Goal: Navigation & Orientation: Find specific page/section

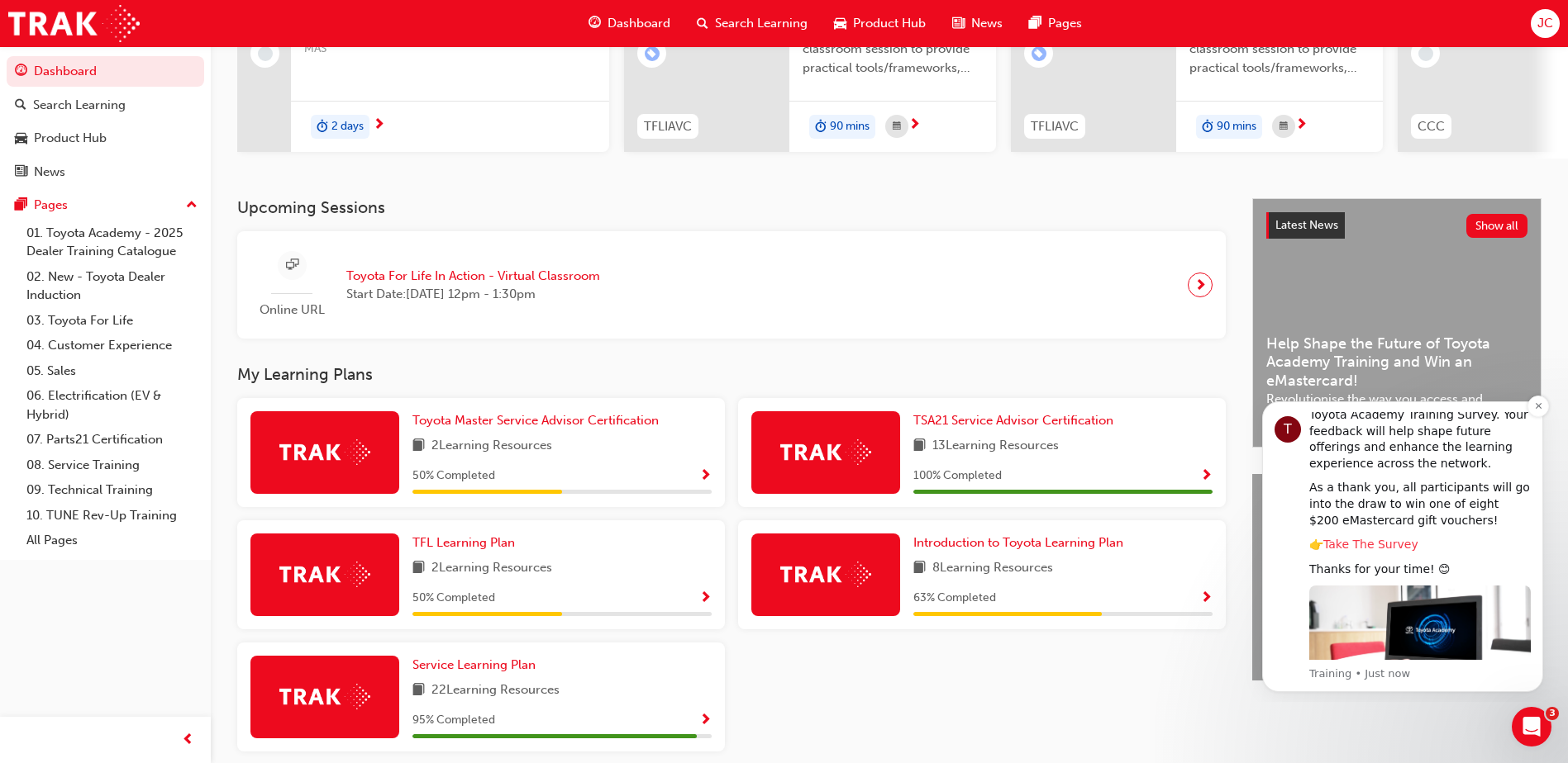
scroll to position [299, 0]
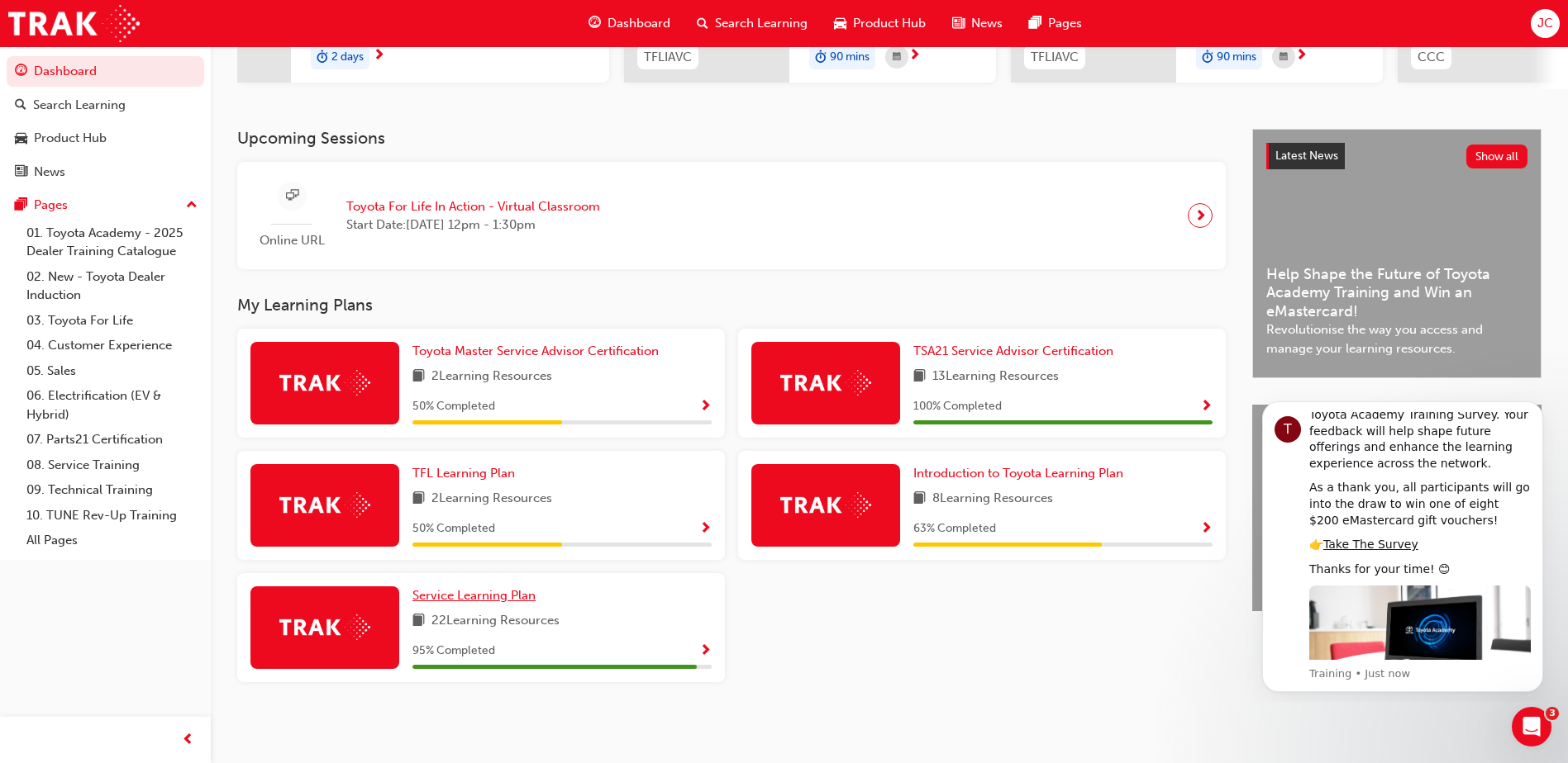
click at [484, 599] on span "Service Learning Plan" at bounding box center [474, 595] width 123 height 15
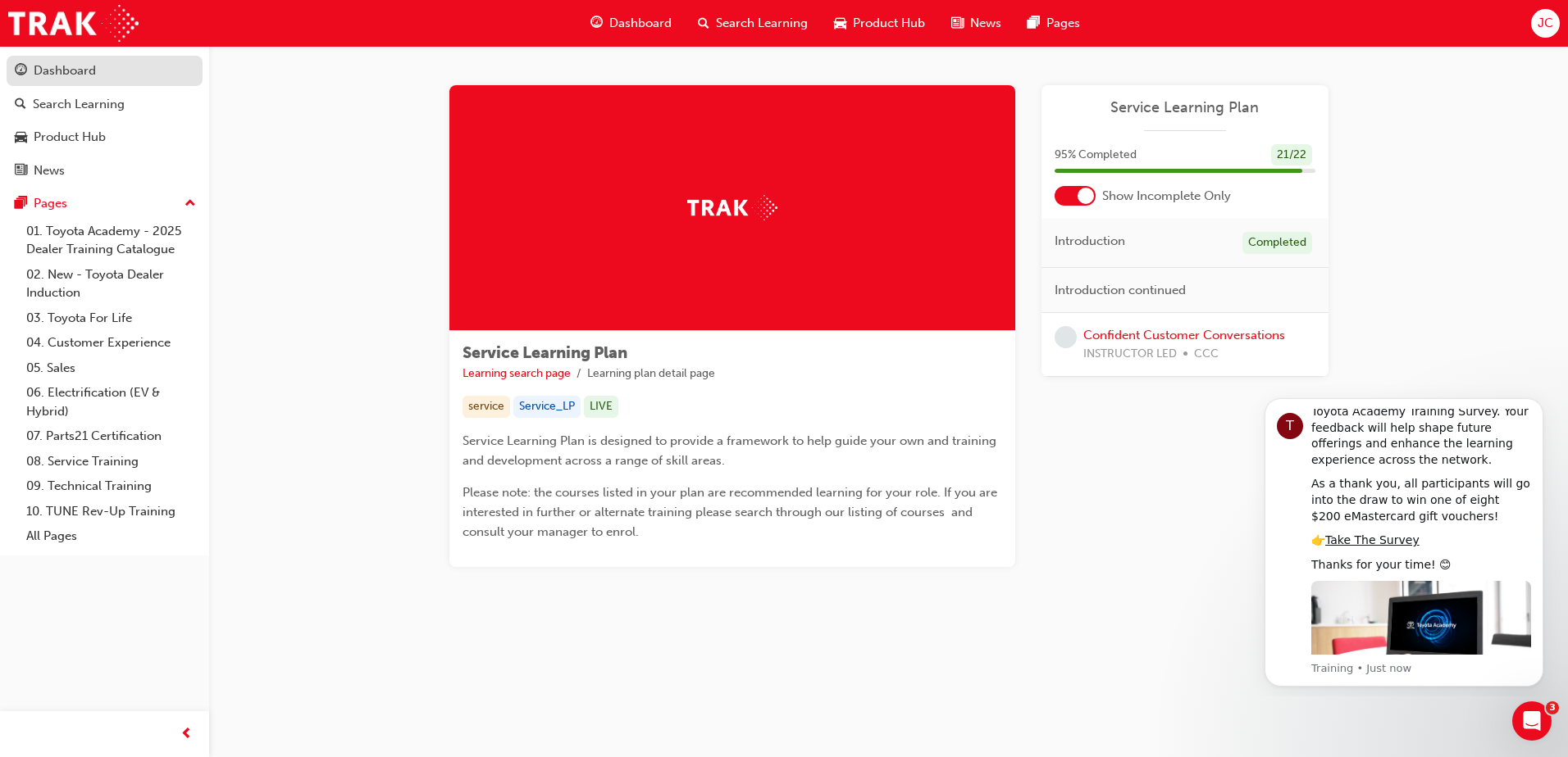
click at [78, 65] on div "Dashboard" at bounding box center [65, 71] width 63 height 19
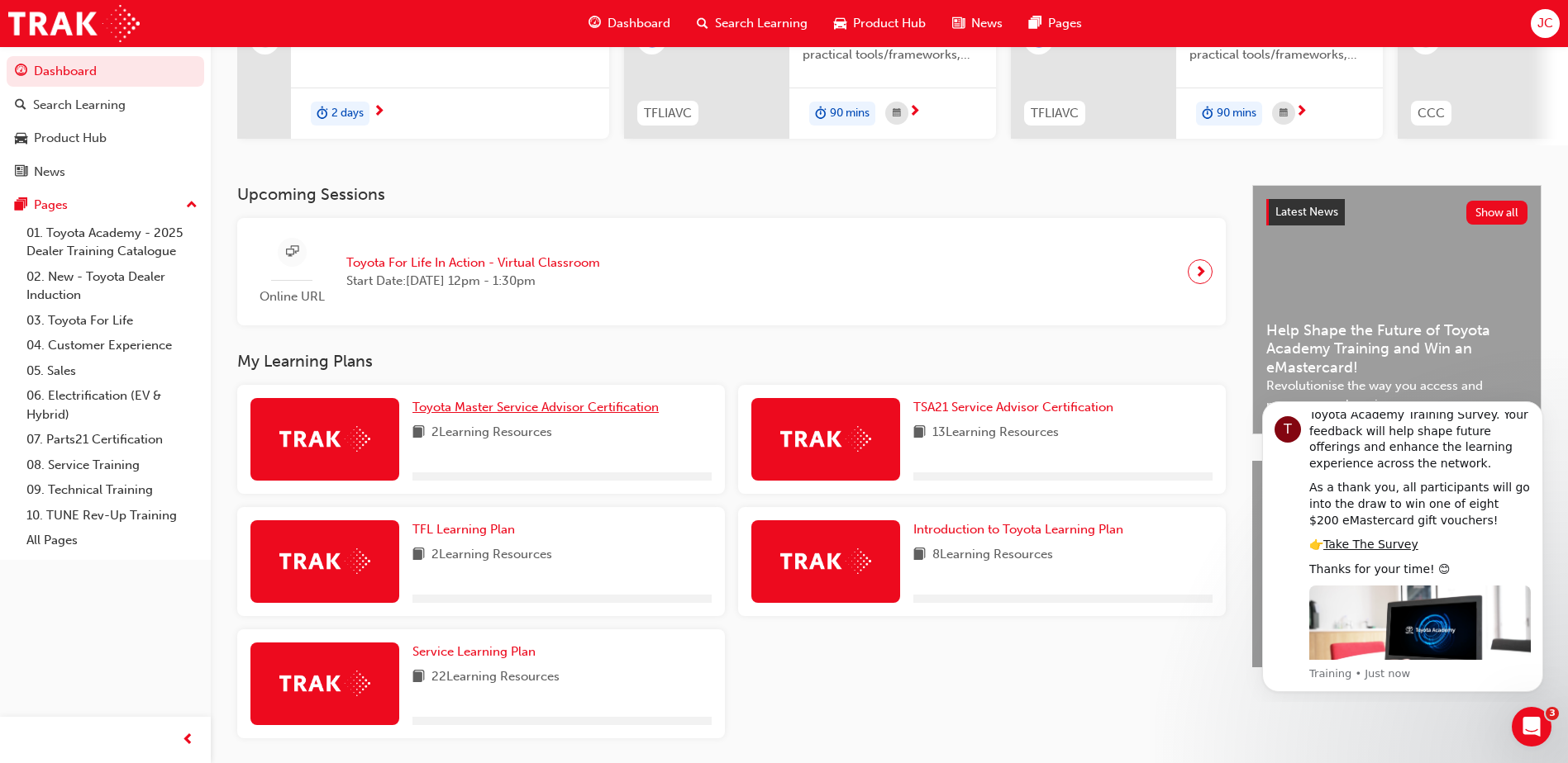
scroll to position [299, 0]
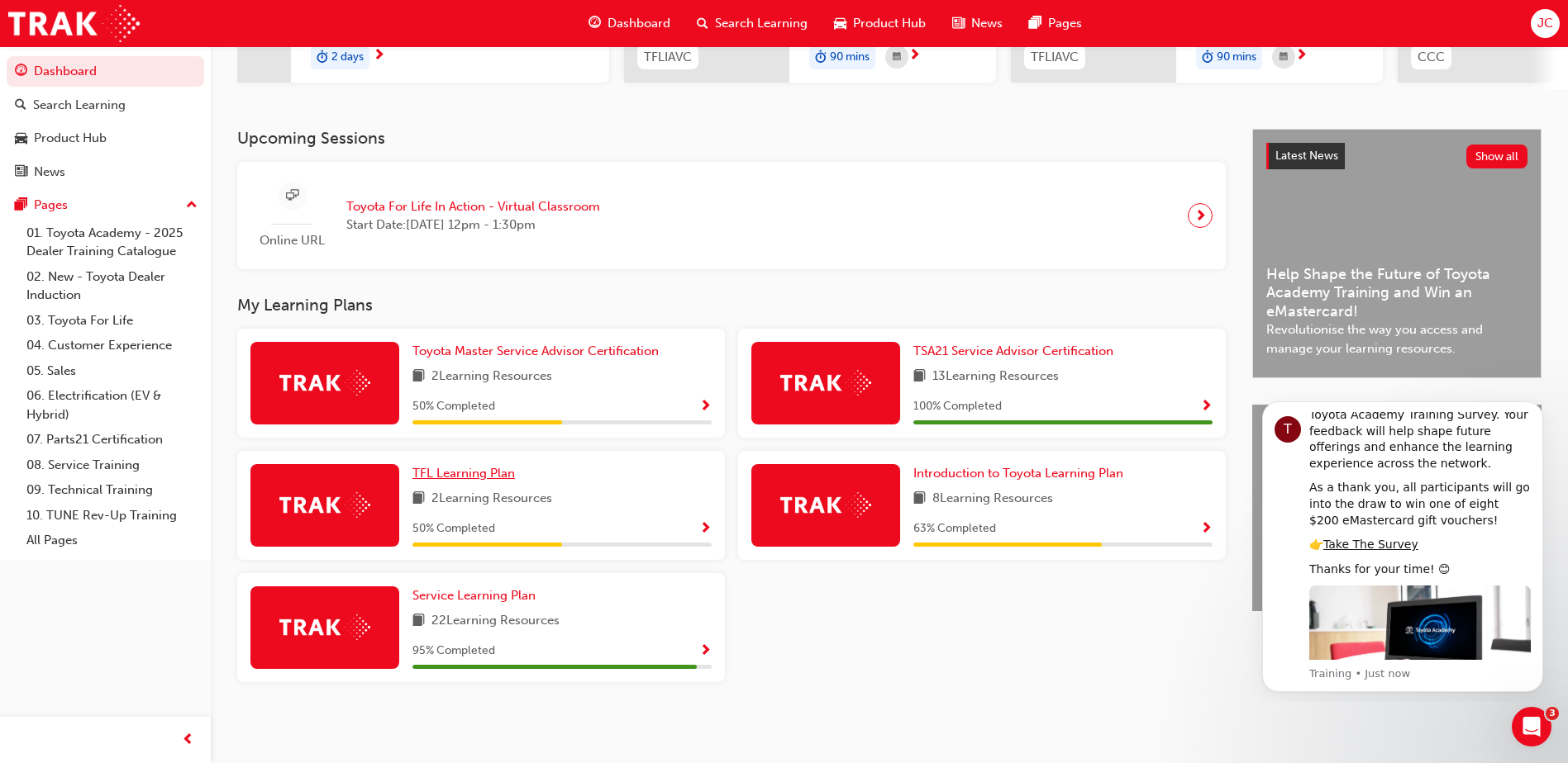
click at [450, 475] on span "TFL Learning Plan" at bounding box center [464, 474] width 103 height 15
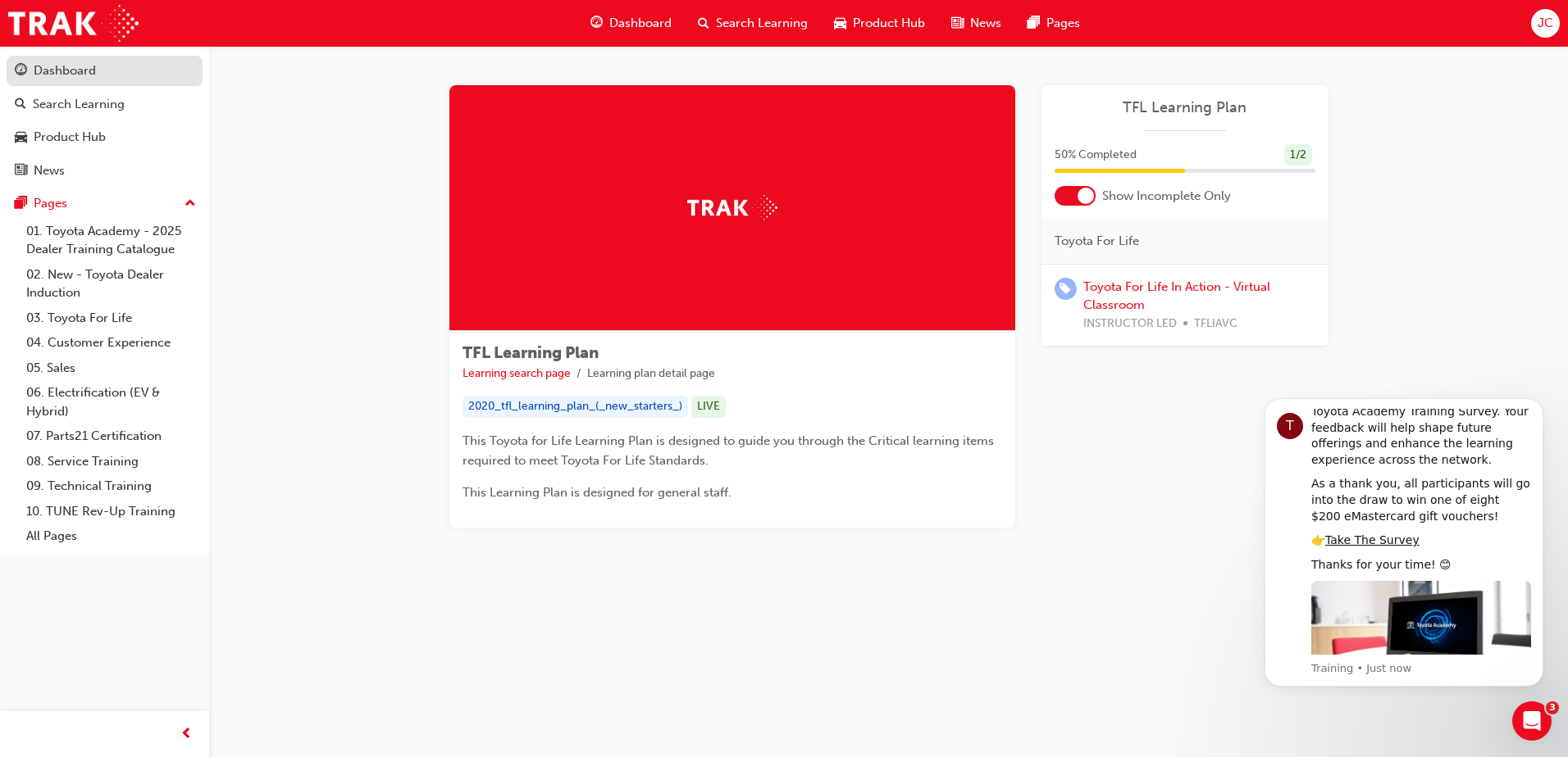
click at [70, 72] on div "Dashboard" at bounding box center [65, 71] width 63 height 19
